Goal: Task Accomplishment & Management: Manage account settings

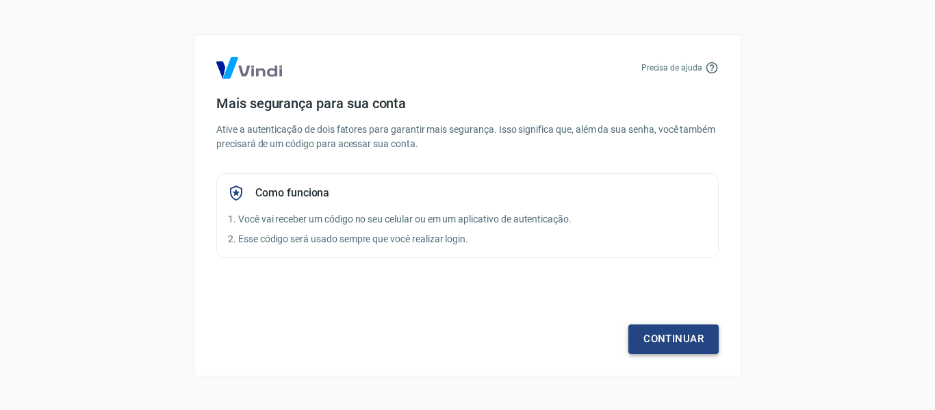
click at [667, 336] on link "Continuar" at bounding box center [673, 339] width 90 height 29
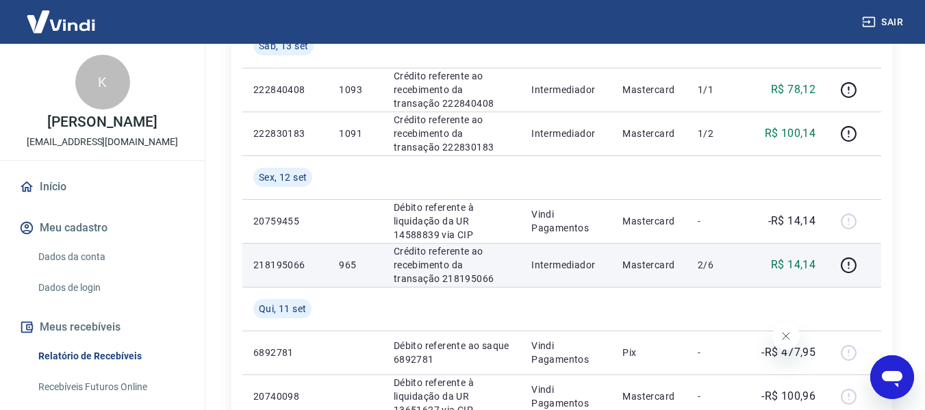
scroll to position [753, 0]
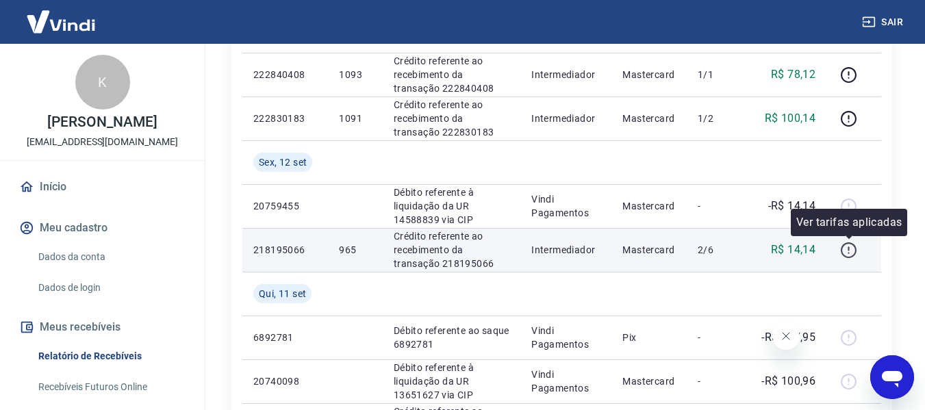
click at [849, 249] on icon "button" at bounding box center [848, 248] width 1 height 4
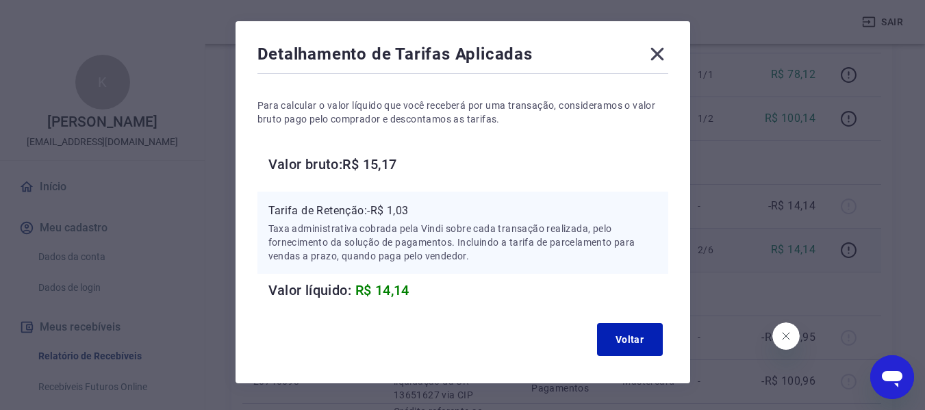
scroll to position [68, 0]
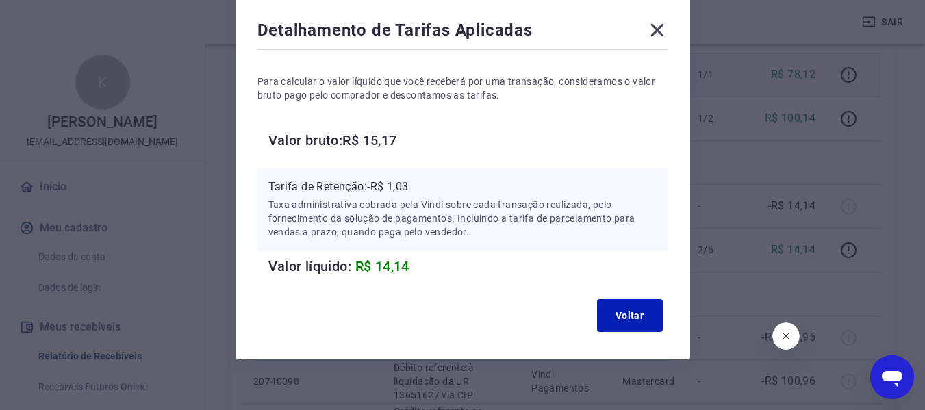
drag, startPoint x: 654, startPoint y: 28, endPoint x: 696, endPoint y: 62, distance: 53.6
click at [654, 28] on icon at bounding box center [656, 30] width 13 height 13
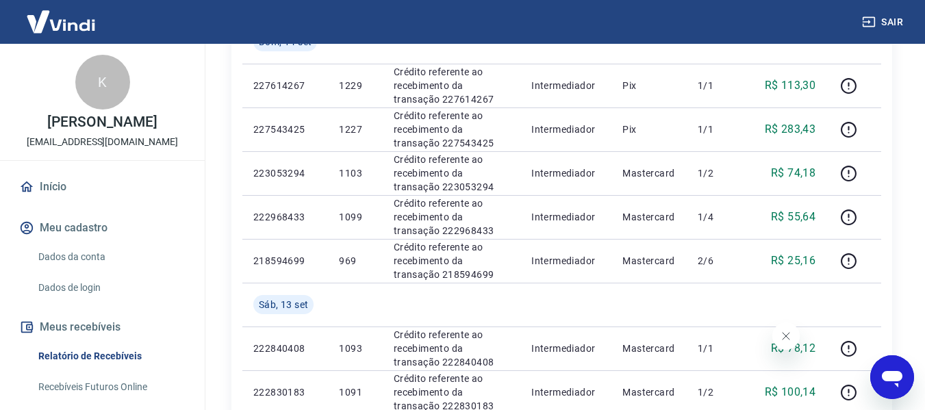
scroll to position [548, 0]
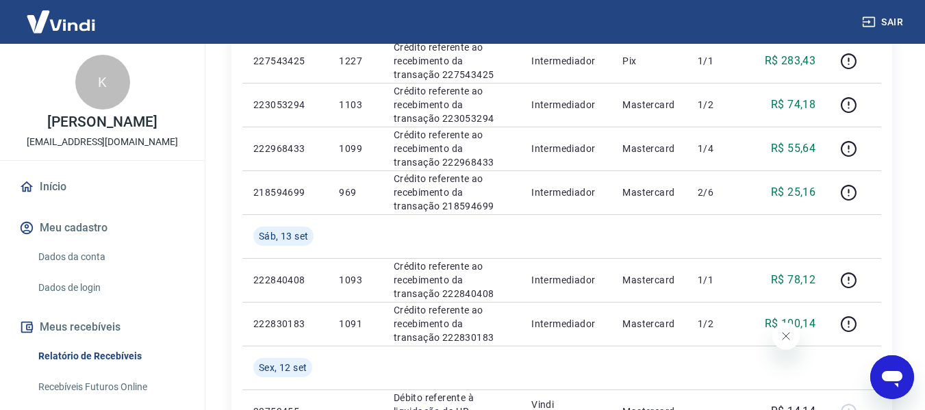
click at [785, 335] on icon "Fechar mensagem da empresa" at bounding box center [785, 336] width 11 height 11
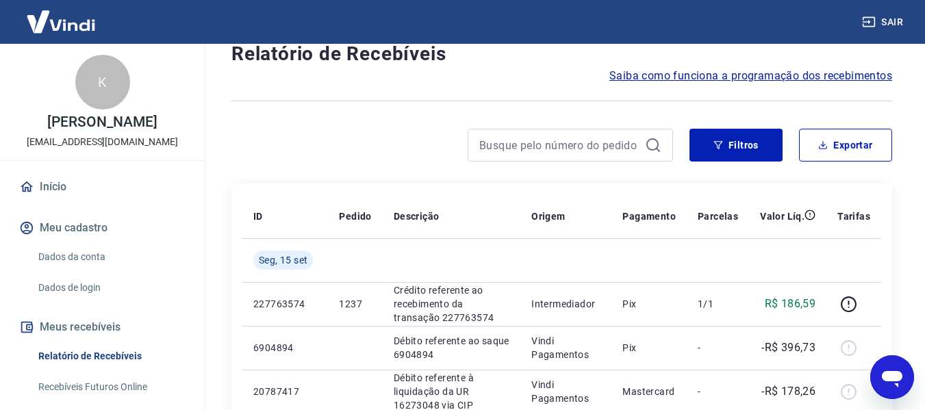
scroll to position [0, 0]
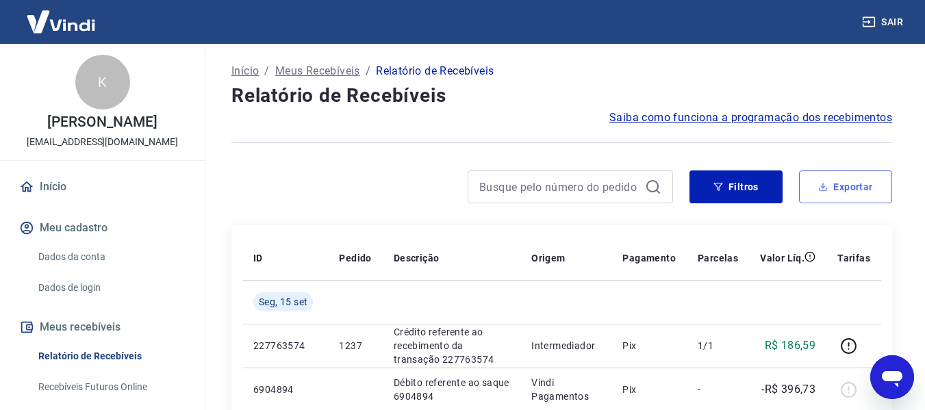
click at [830, 184] on button "Exportar" at bounding box center [845, 186] width 93 height 33
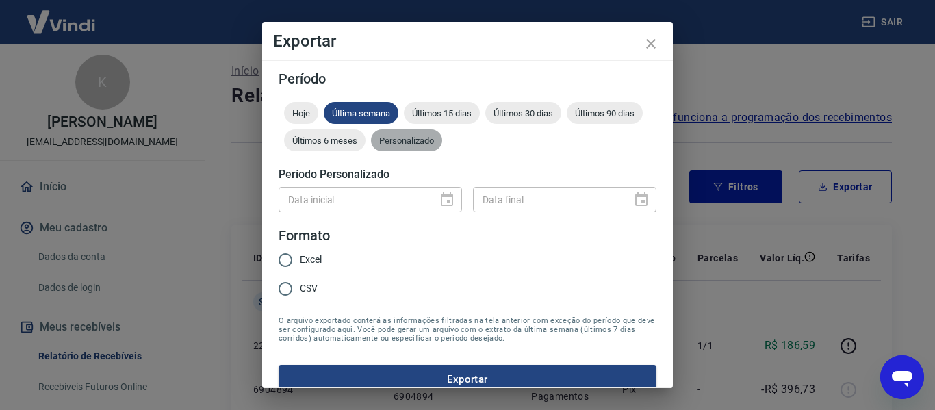
click at [442, 144] on span "Personalizado" at bounding box center [406, 141] width 71 height 10
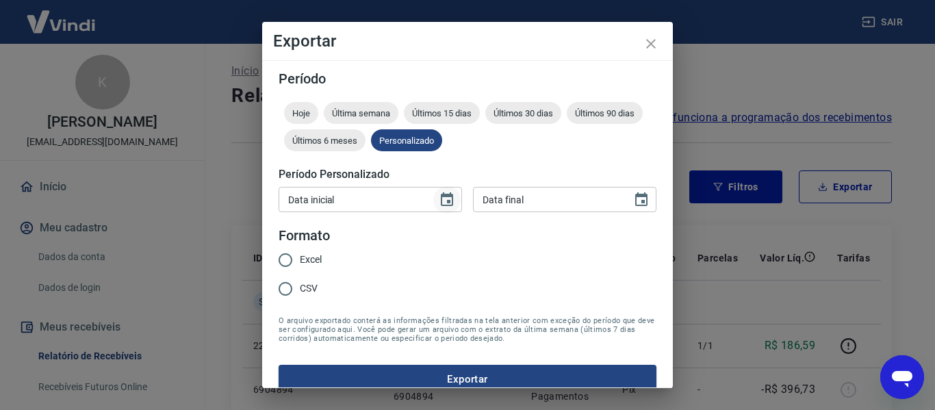
click at [446, 199] on icon "Choose date" at bounding box center [447, 200] width 16 height 16
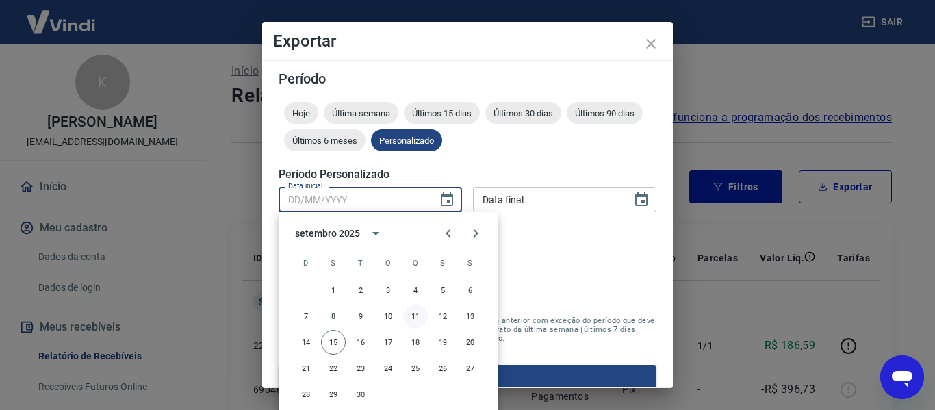
click at [420, 315] on button "11" at bounding box center [415, 316] width 25 height 25
type input "11/09/2025"
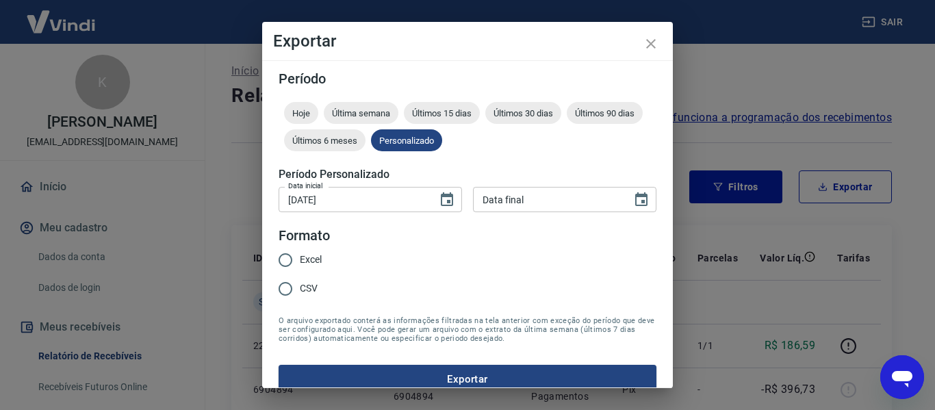
click at [526, 201] on input "Data final" at bounding box center [547, 199] width 149 height 25
type input "DD/MM/YYYY"
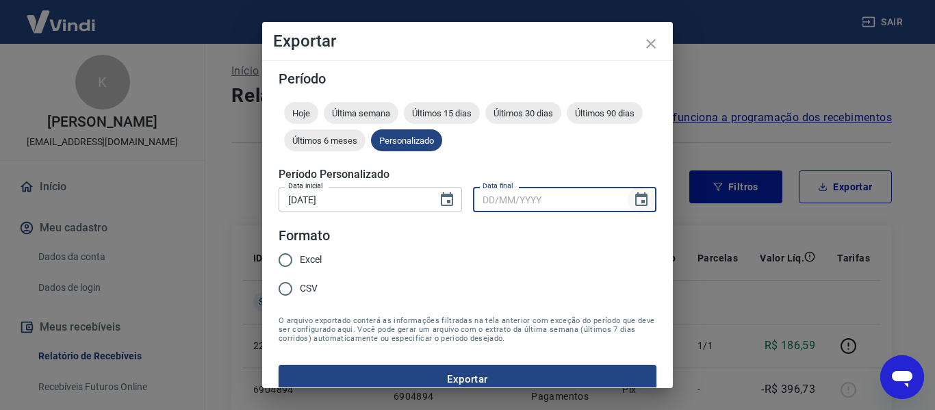
click at [636, 196] on icon "Choose date" at bounding box center [641, 199] width 12 height 14
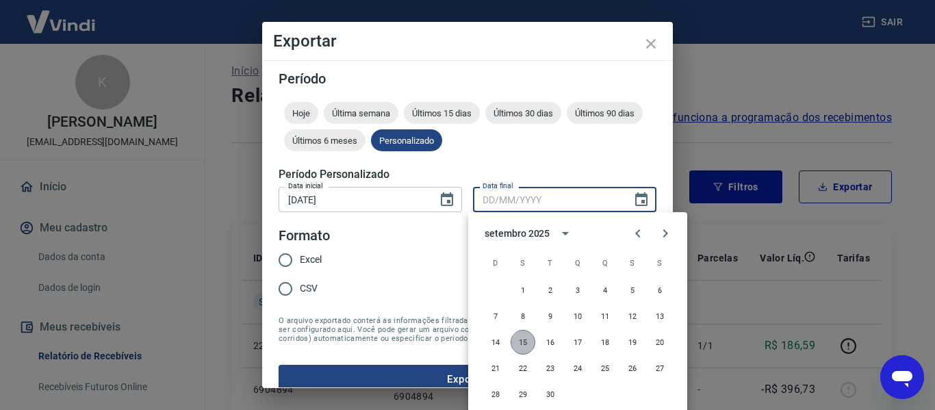
click at [519, 341] on button "15" at bounding box center [523, 342] width 25 height 25
type input "15/09/2025"
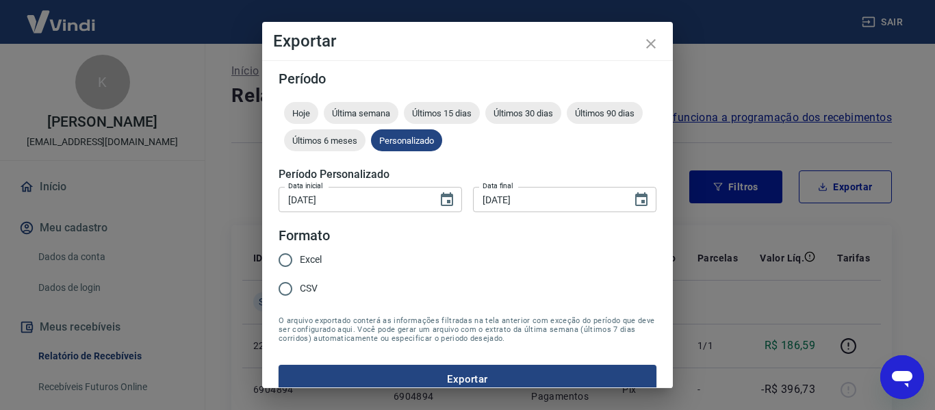
click at [293, 266] on input "Excel" at bounding box center [285, 260] width 29 height 29
radio input "true"
click at [459, 373] on button "Exportar" at bounding box center [468, 379] width 378 height 29
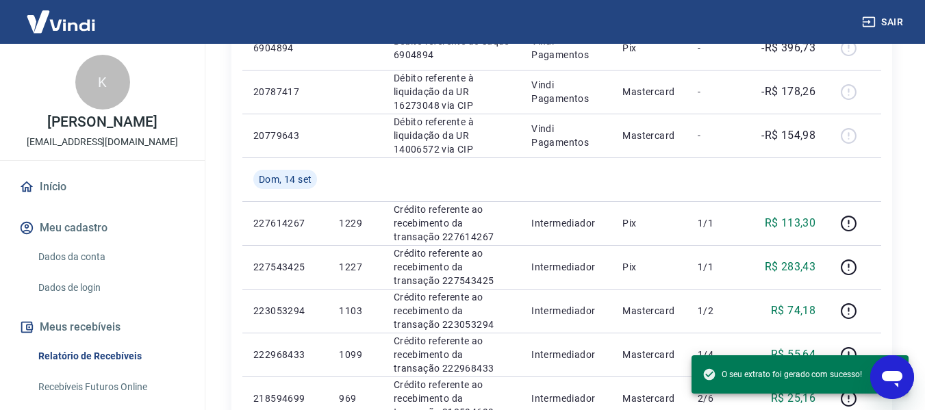
scroll to position [342, 0]
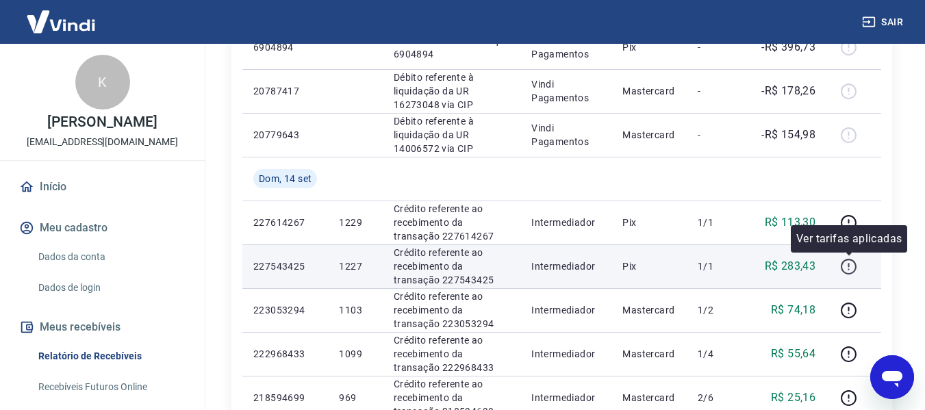
click at [846, 267] on icon "button" at bounding box center [848, 266] width 17 height 17
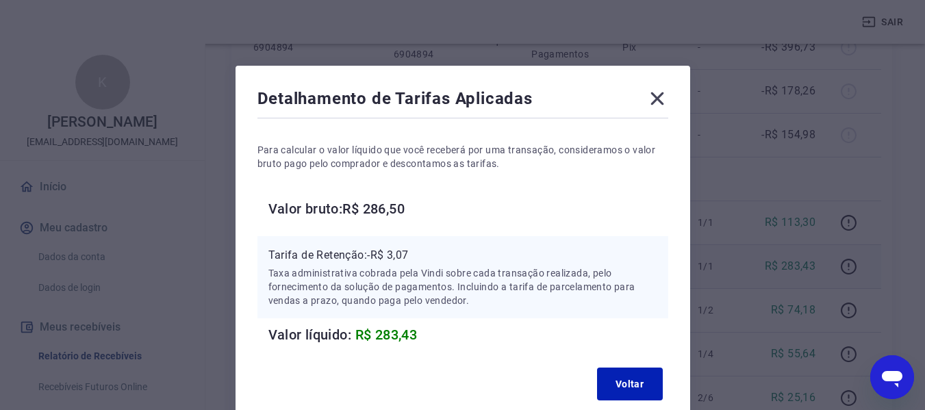
click at [661, 96] on icon at bounding box center [656, 98] width 13 height 13
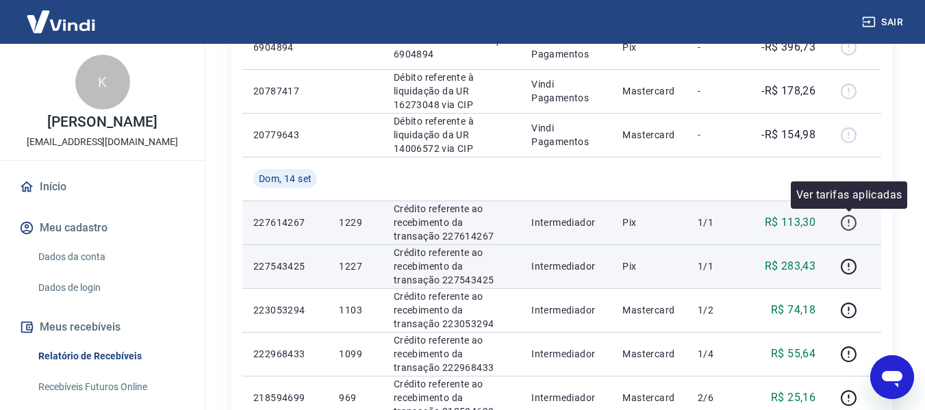
click at [851, 220] on icon "button" at bounding box center [848, 222] width 17 height 17
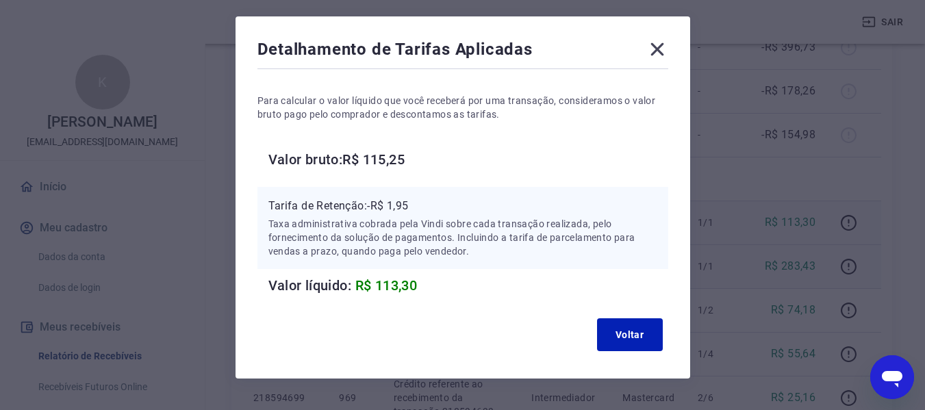
scroll to position [68, 0]
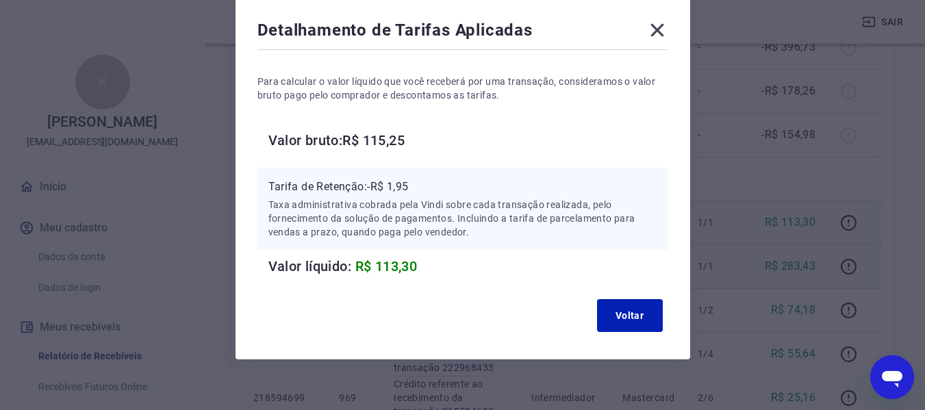
click at [651, 29] on icon at bounding box center [657, 30] width 22 height 22
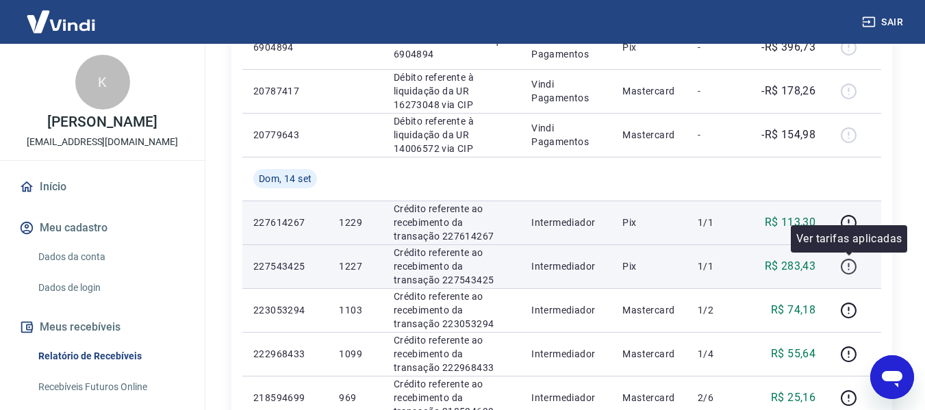
click at [849, 259] on icon "button" at bounding box center [849, 267] width 16 height 16
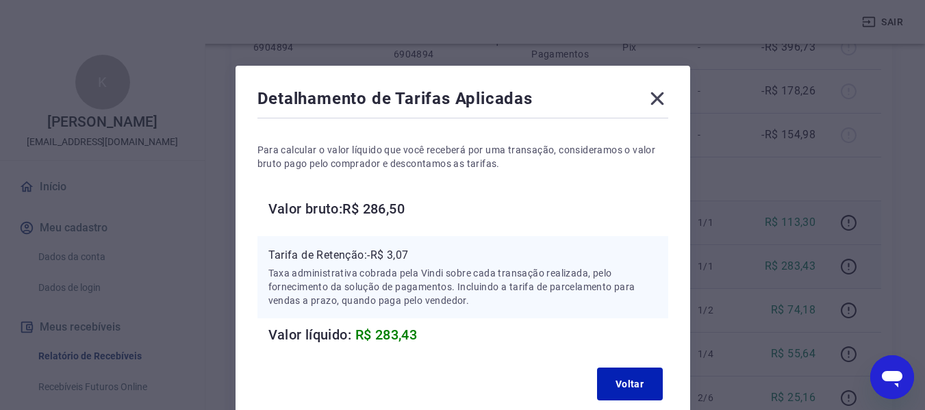
click at [654, 102] on icon at bounding box center [656, 98] width 13 height 13
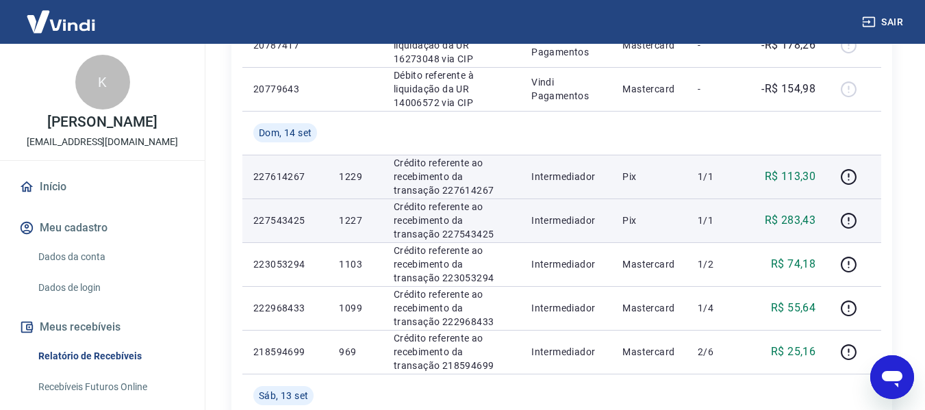
scroll to position [411, 0]
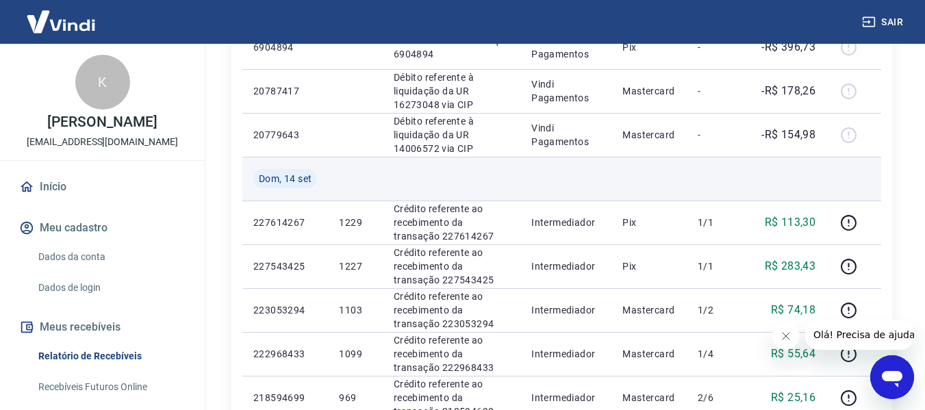
scroll to position [411, 0]
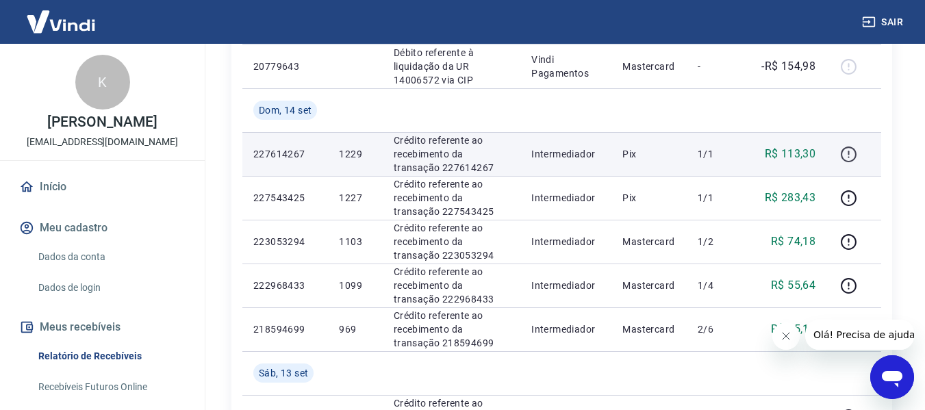
click at [847, 153] on icon "button" at bounding box center [848, 154] width 17 height 17
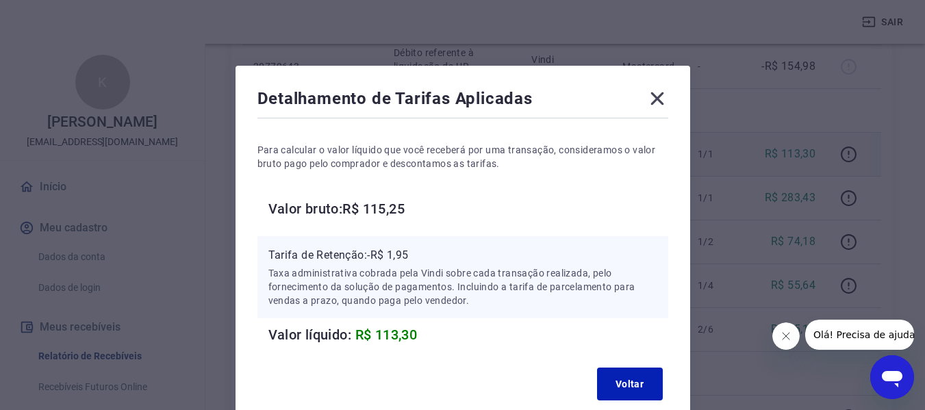
click at [648, 102] on icon at bounding box center [657, 99] width 22 height 22
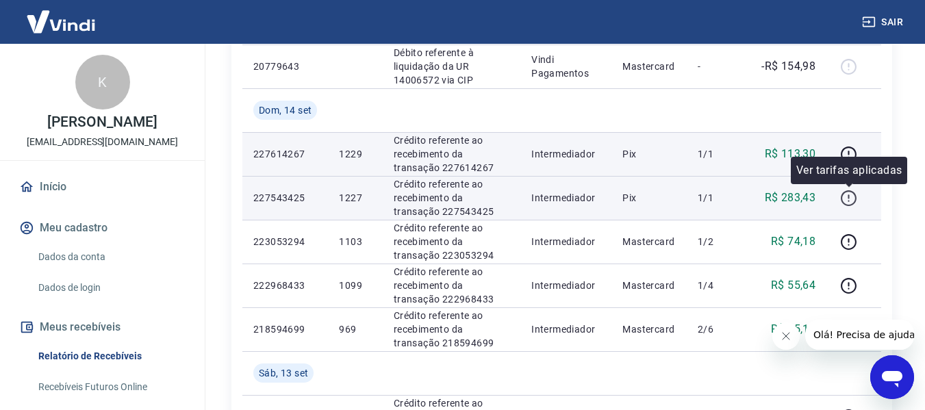
click at [853, 198] on icon "button" at bounding box center [848, 198] width 17 height 17
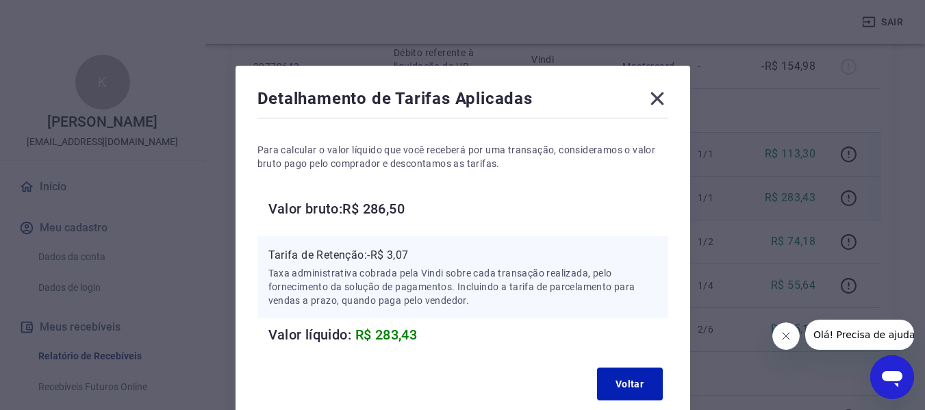
click at [649, 94] on icon at bounding box center [657, 99] width 22 height 22
